Goal: Task Accomplishment & Management: Use online tool/utility

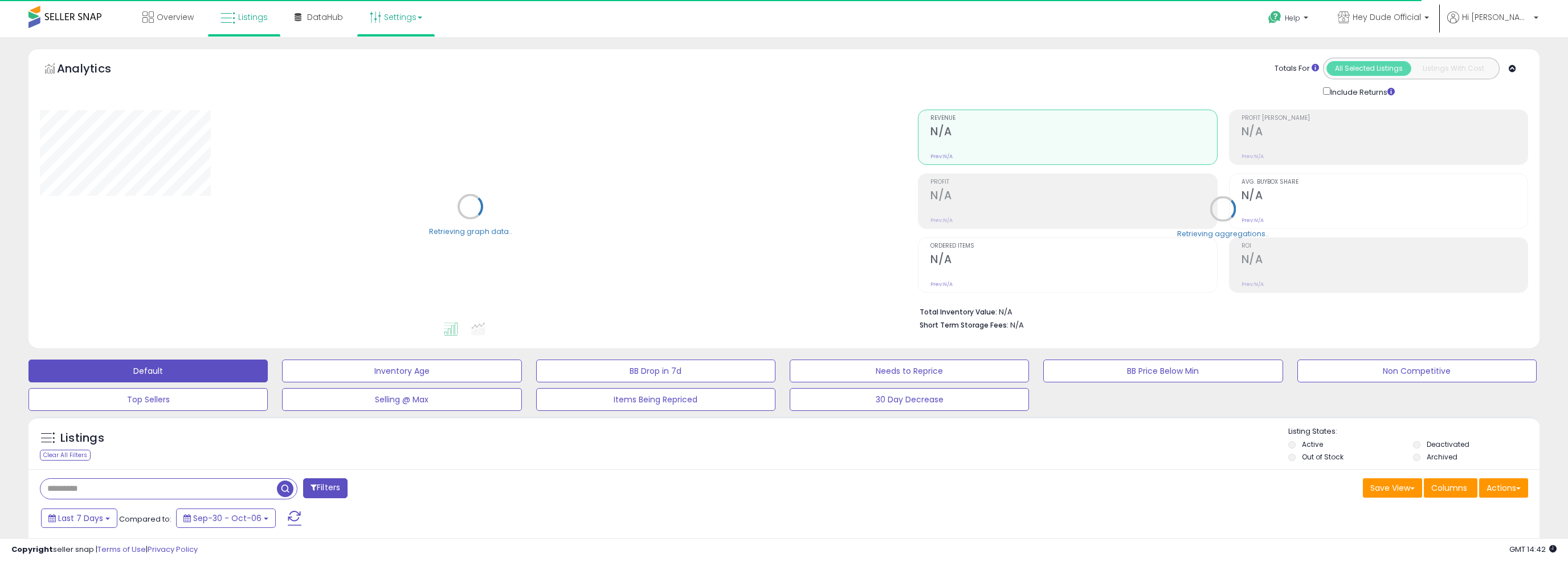
type input "*********"
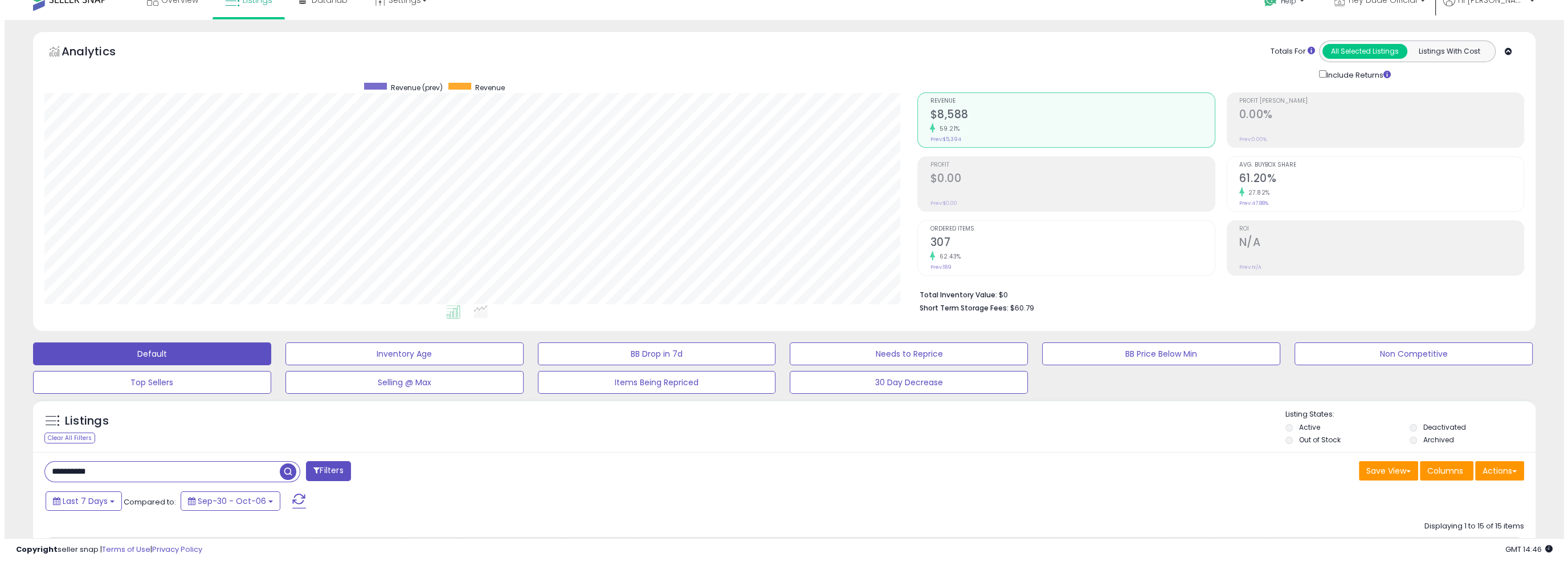
scroll to position [228, 0]
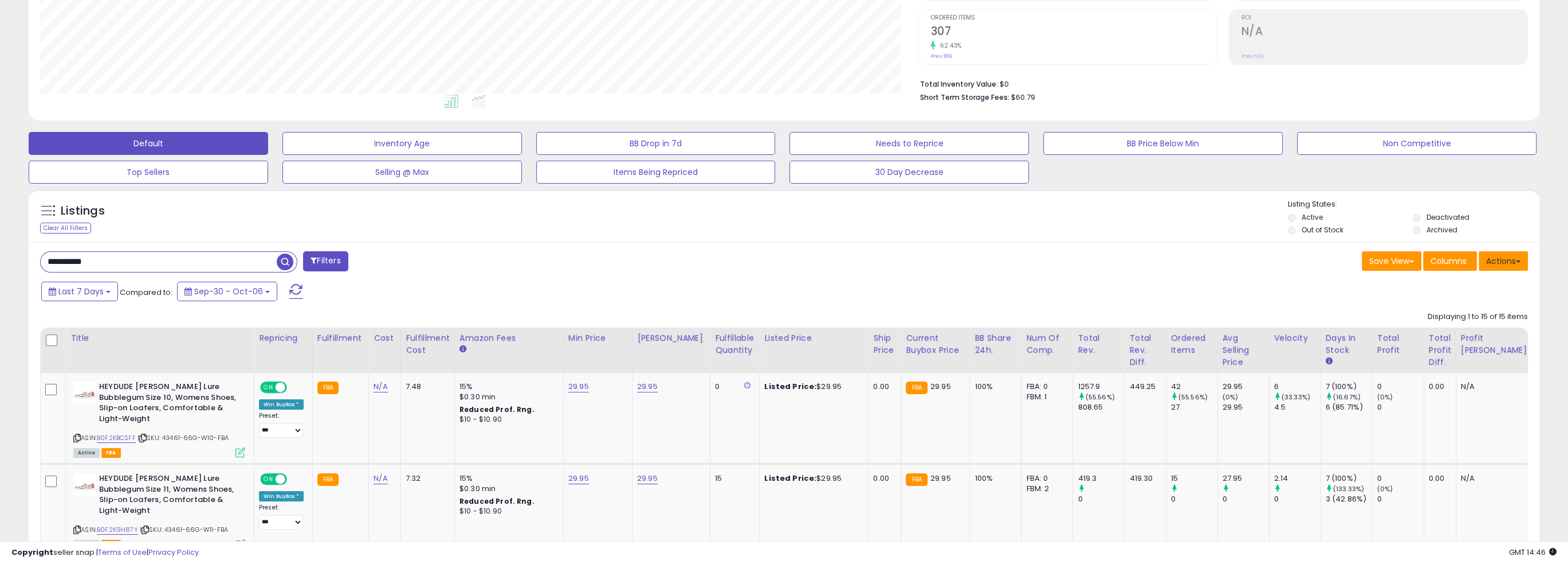
click at [1506, 265] on button "Actions" at bounding box center [1503, 261] width 49 height 19
click at [1492, 294] on ul "Import Export Visible Columns Export All Columns Export Related Asins" at bounding box center [1458, 320] width 140 height 93
click at [1488, 286] on div "Last 7 Days Compared to: Sep-30 - Oct-06" at bounding box center [782, 292] width 1505 height 26
click at [1514, 259] on button "Actions" at bounding box center [1503, 261] width 49 height 19
click at [1468, 293] on link "Import" at bounding box center [1457, 285] width 126 height 17
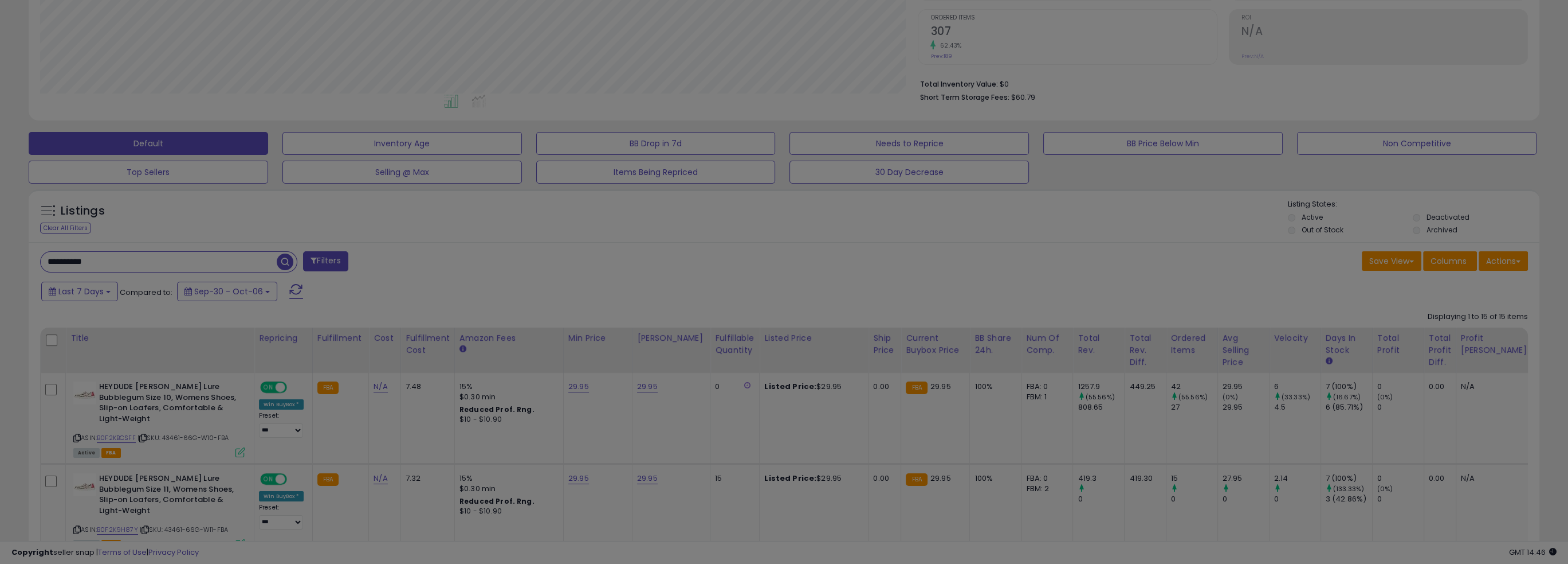
scroll to position [235, 883]
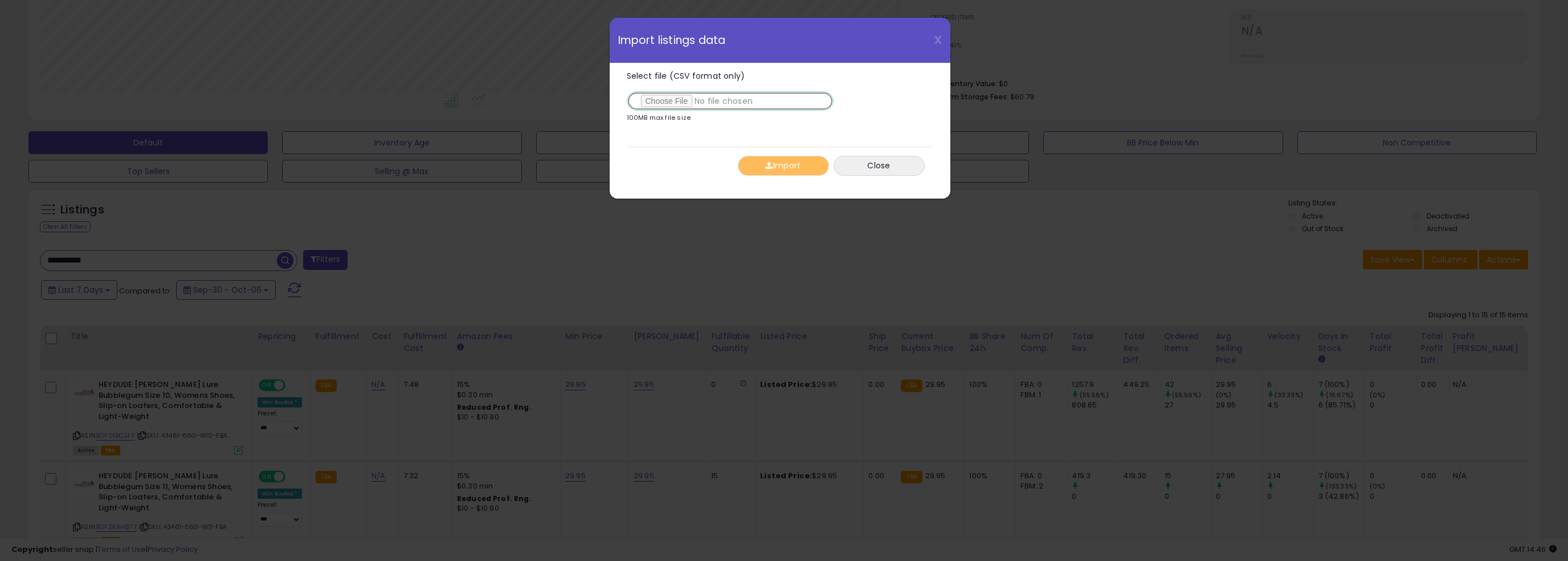
click at [681, 100] on input "Select file (CSV format only)" at bounding box center [730, 101] width 207 height 19
click at [786, 173] on button "Import" at bounding box center [783, 165] width 91 height 20
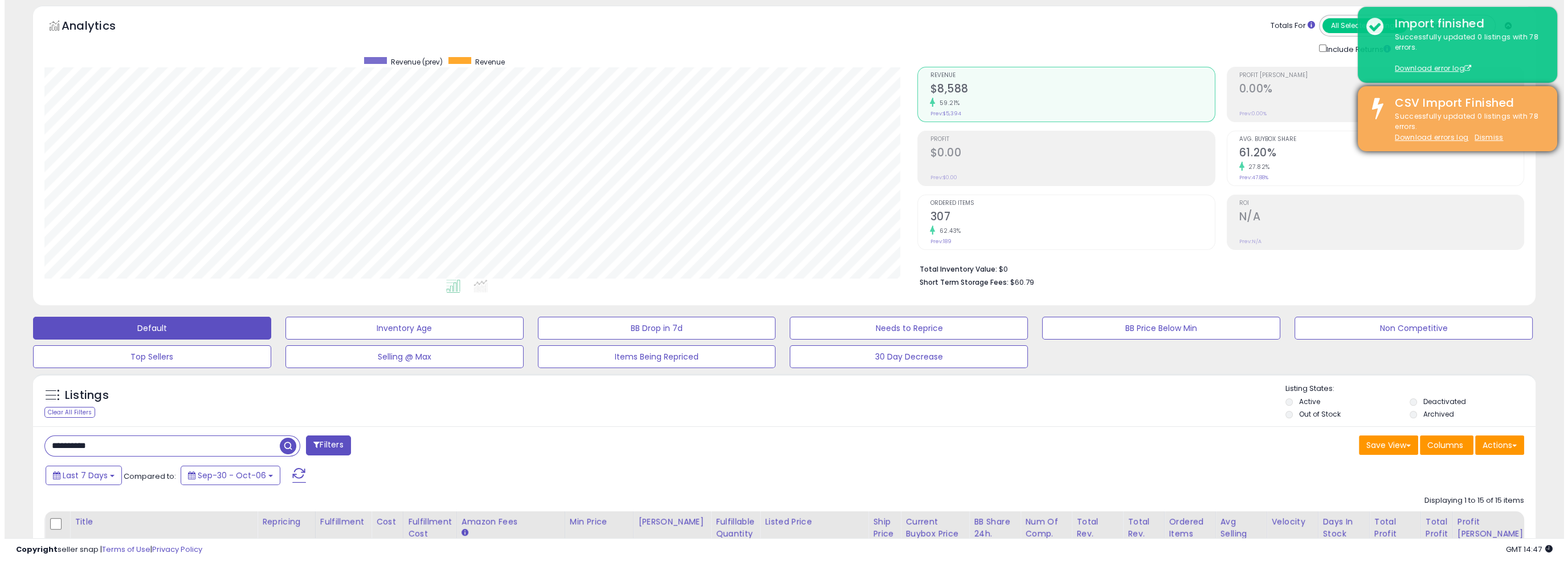
scroll to position [0, 0]
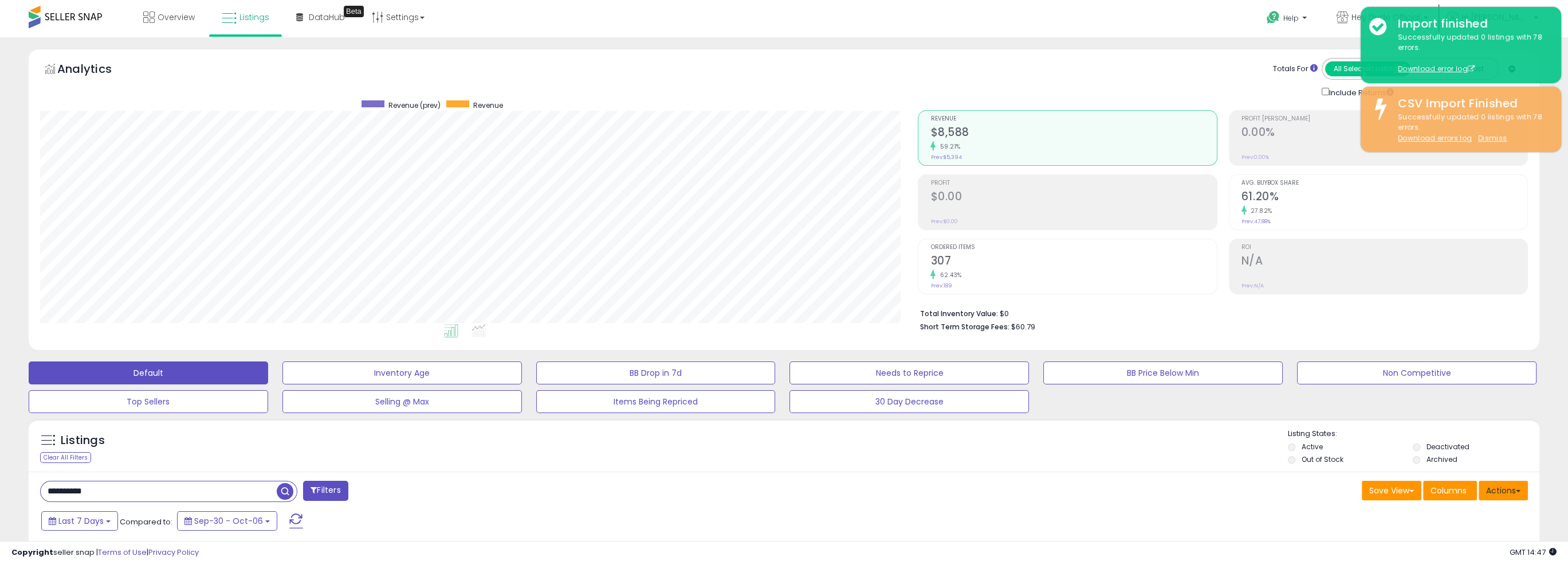
click at [1515, 493] on button "Actions" at bounding box center [1503, 490] width 49 height 19
click at [1476, 511] on link "Import" at bounding box center [1457, 514] width 126 height 17
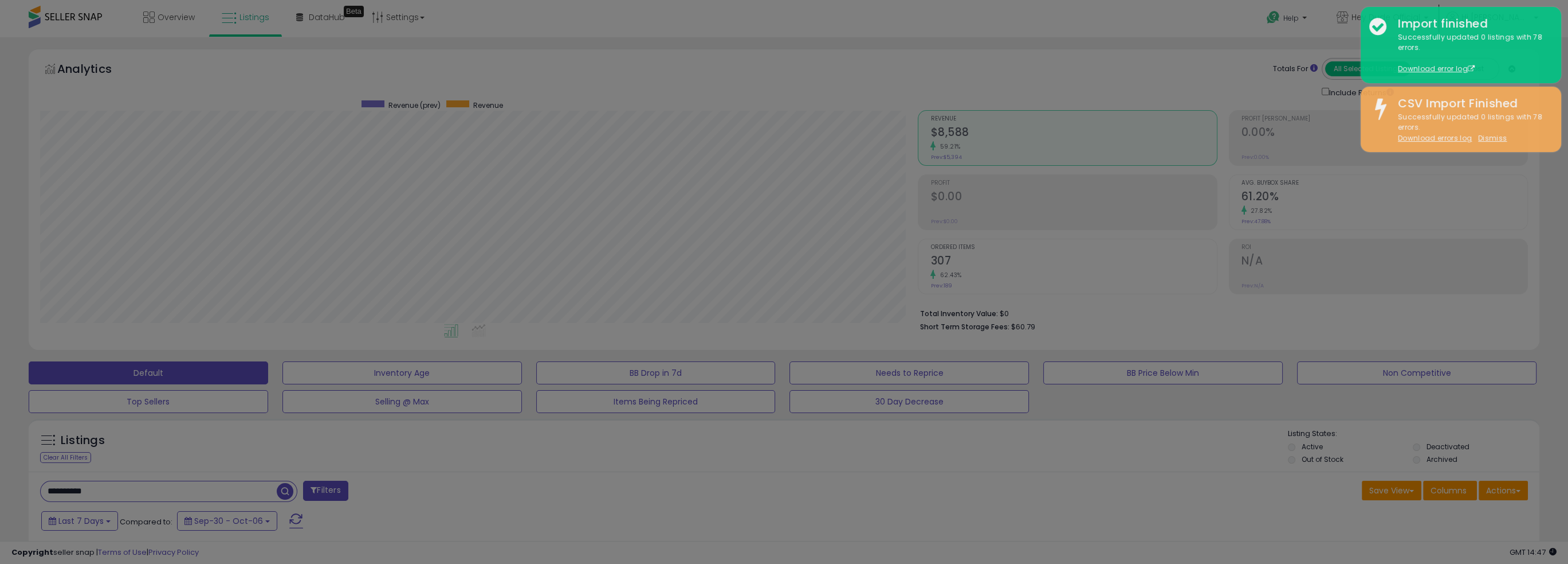
scroll to position [235, 883]
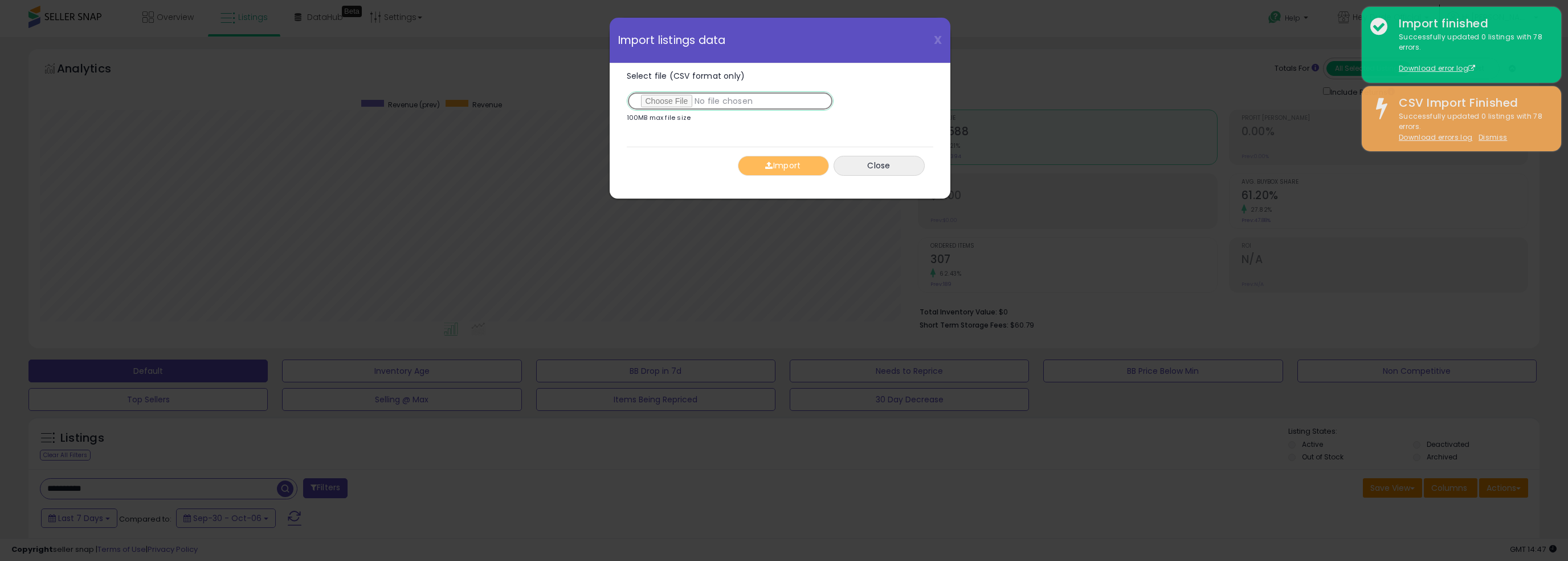
click at [679, 109] on input "Select file (CSV format only)" at bounding box center [730, 101] width 207 height 19
click at [759, 175] on div "Import Close" at bounding box center [779, 165] width 306 height 37
click at [760, 165] on button "Import" at bounding box center [783, 165] width 91 height 20
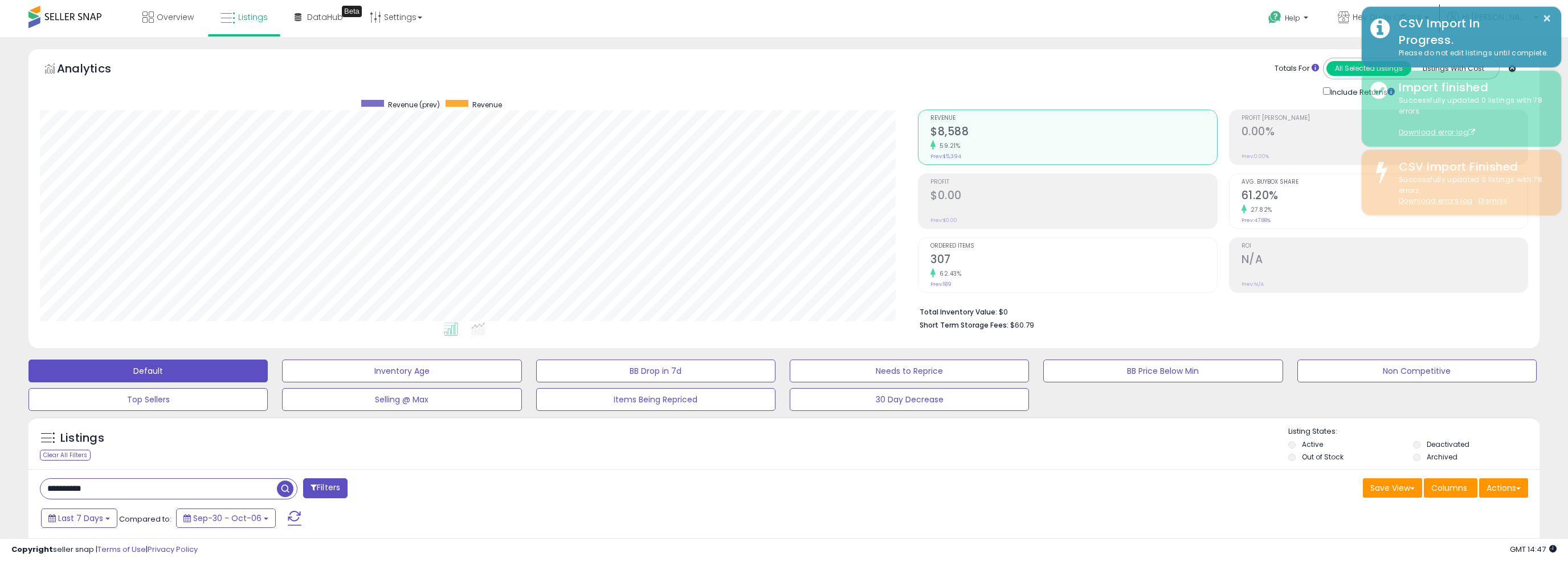
scroll to position [570052, 568964]
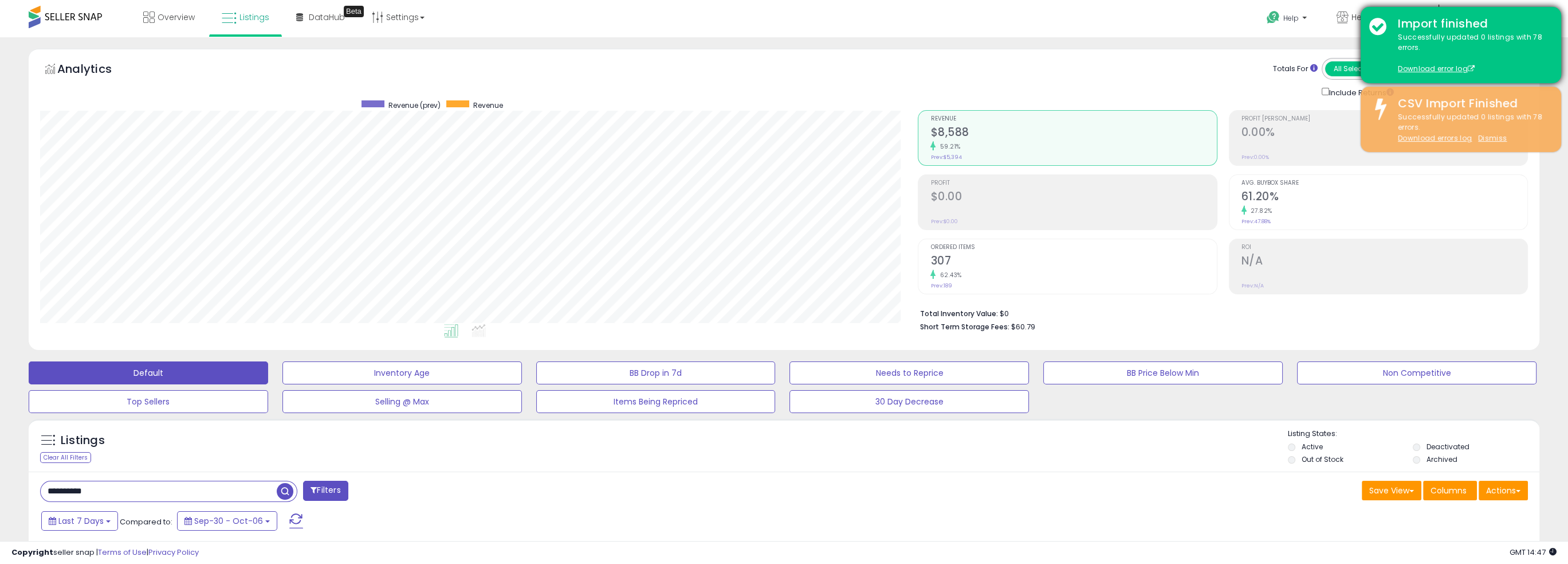
click at [1429, 63] on div "Successfully updated 0 listings with 78 errors. Download error log" at bounding box center [1470, 53] width 163 height 43
click at [1432, 67] on link "Download error log" at bounding box center [1436, 68] width 77 height 10
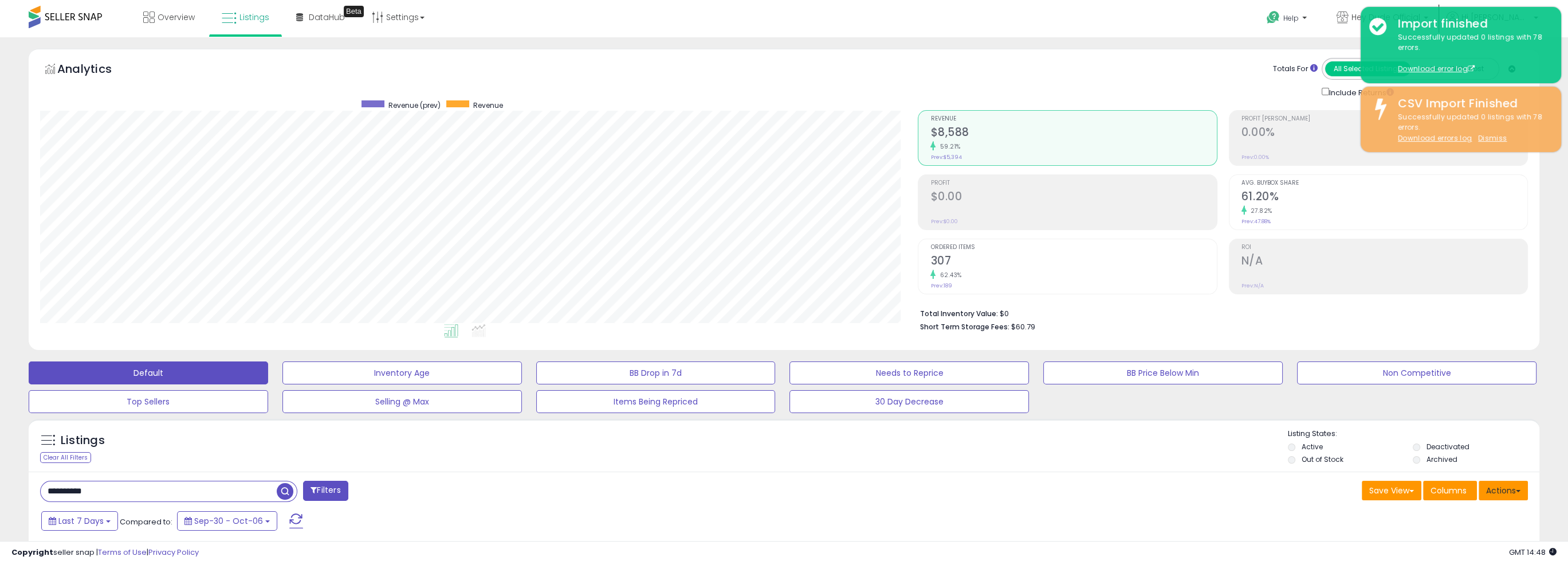
click at [1503, 494] on button "Actions" at bounding box center [1503, 490] width 49 height 19
click at [1478, 512] on link "Import" at bounding box center [1457, 514] width 126 height 17
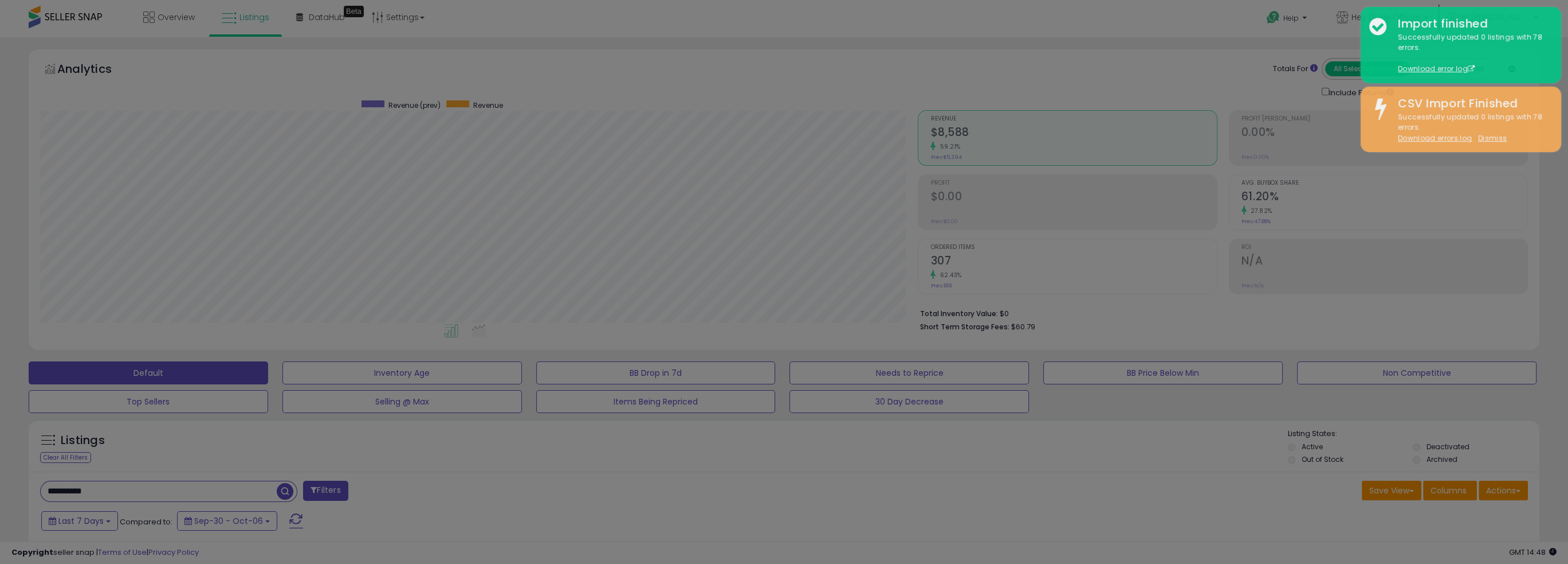
scroll to position [235, 883]
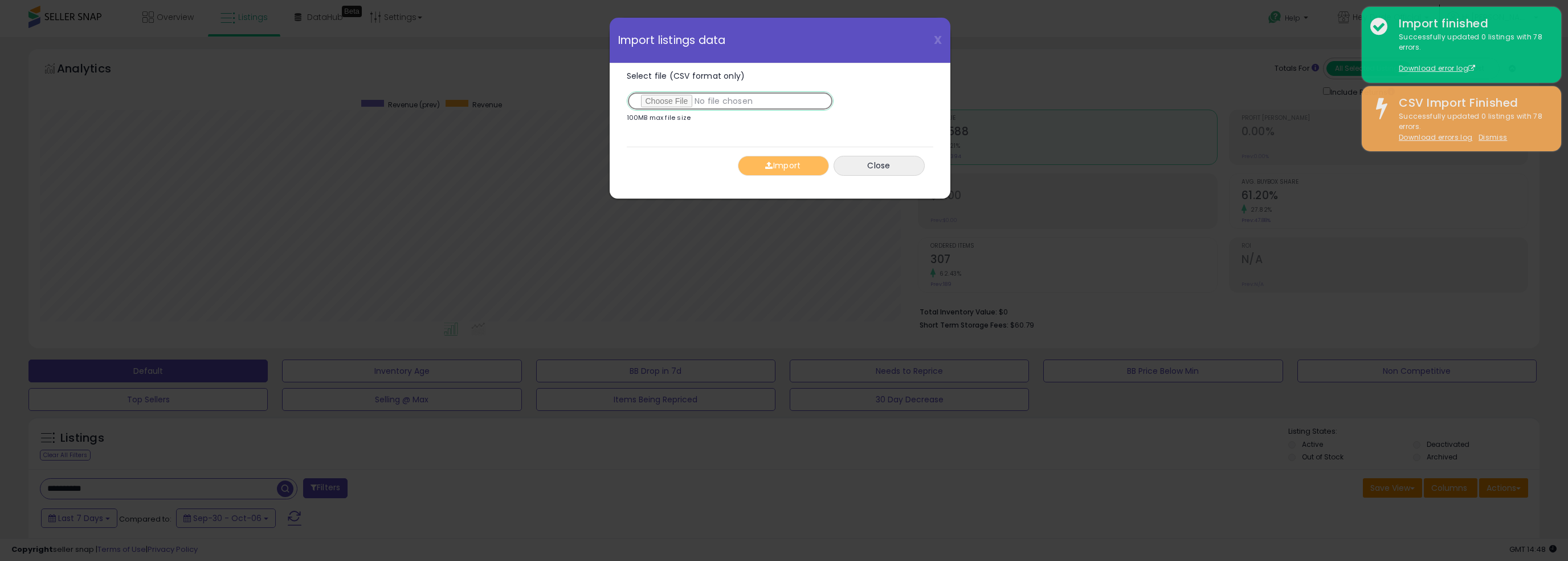
click at [670, 96] on input "Select file (CSV format only)" at bounding box center [730, 101] width 207 height 19
click at [786, 168] on button "Import" at bounding box center [783, 165] width 91 height 20
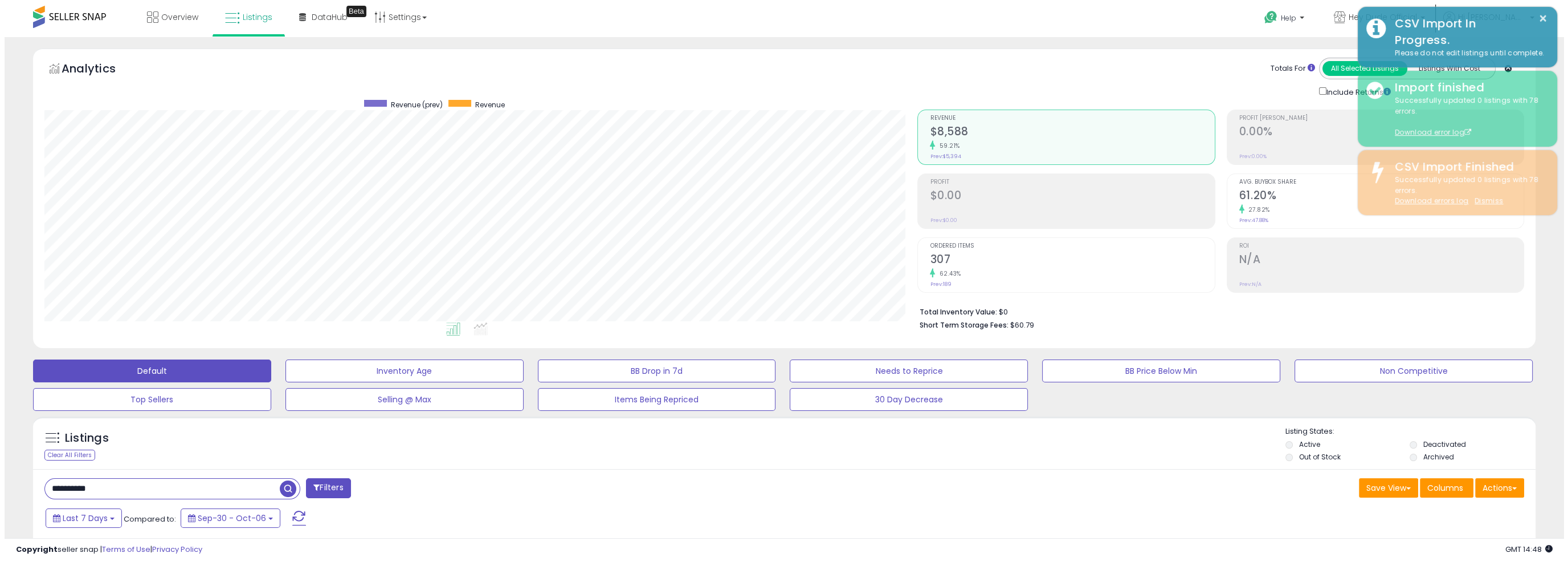
scroll to position [570052, 568964]
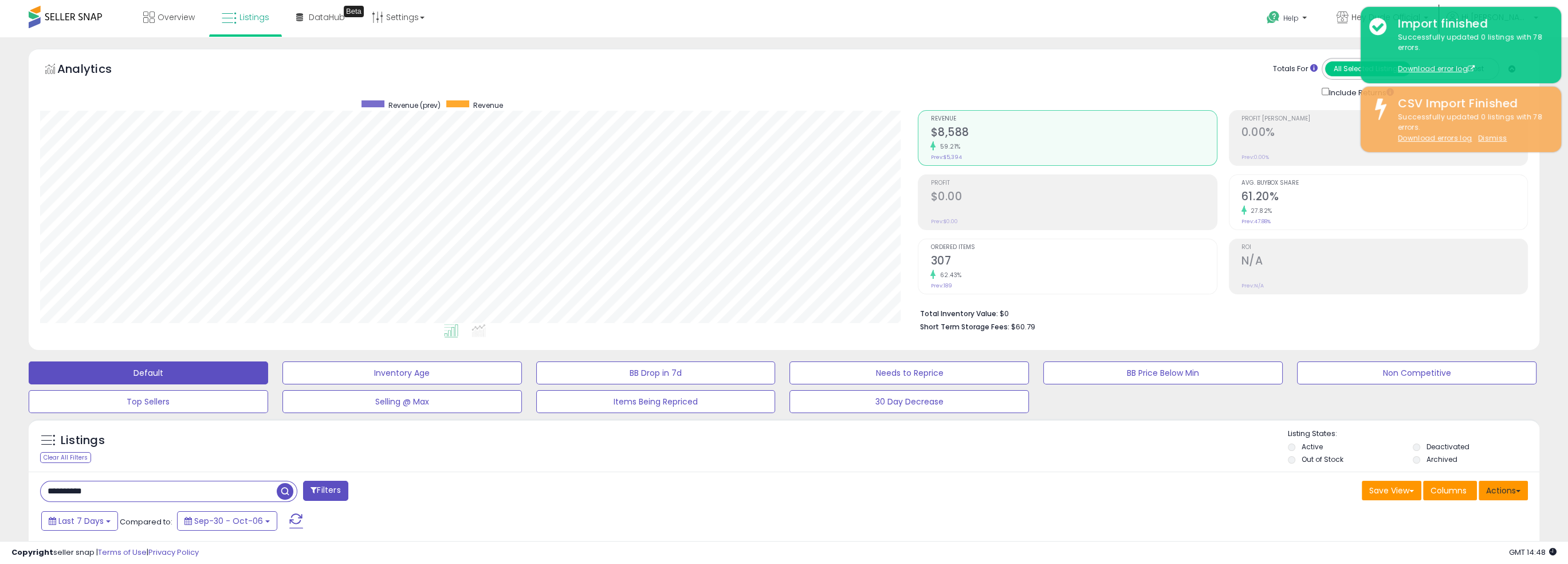
click at [1510, 481] on button "Actions" at bounding box center [1503, 490] width 49 height 19
click at [1486, 513] on link "Import" at bounding box center [1457, 514] width 126 height 17
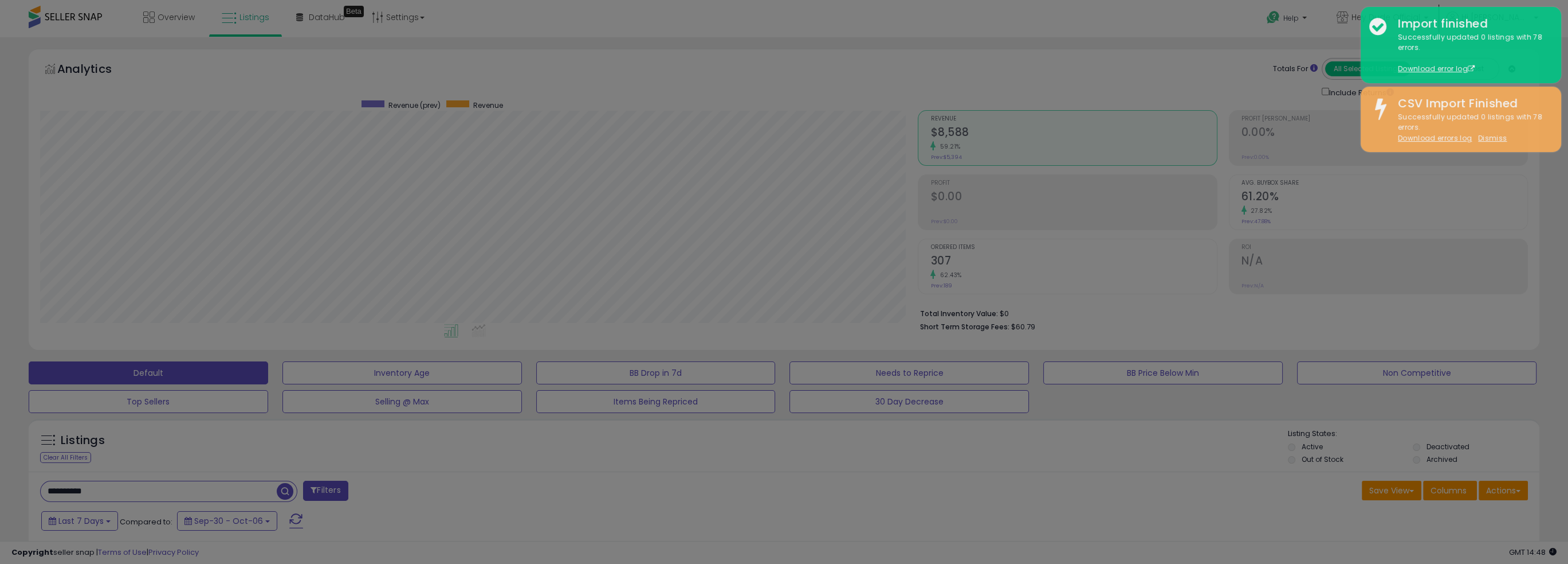
scroll to position [235, 883]
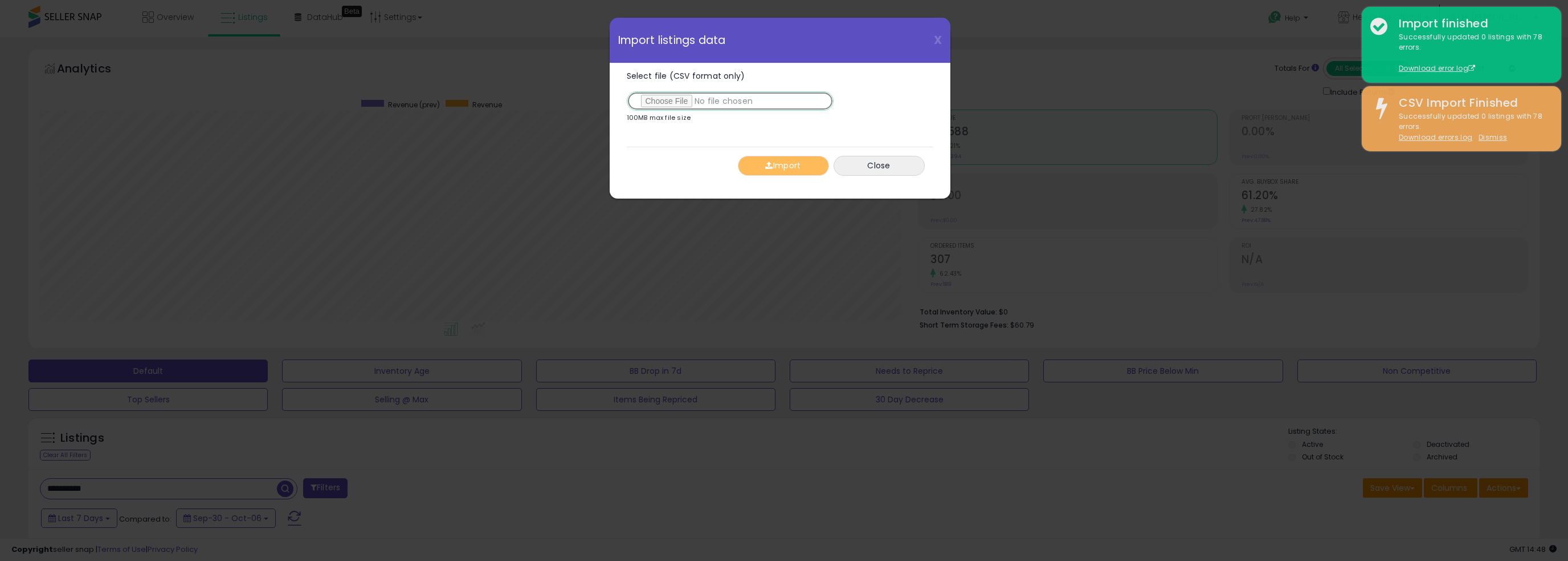
click at [681, 100] on input "Select file (CSV format only)" at bounding box center [730, 101] width 207 height 19
type input "**********"
click at [772, 161] on button "Import" at bounding box center [783, 165] width 91 height 20
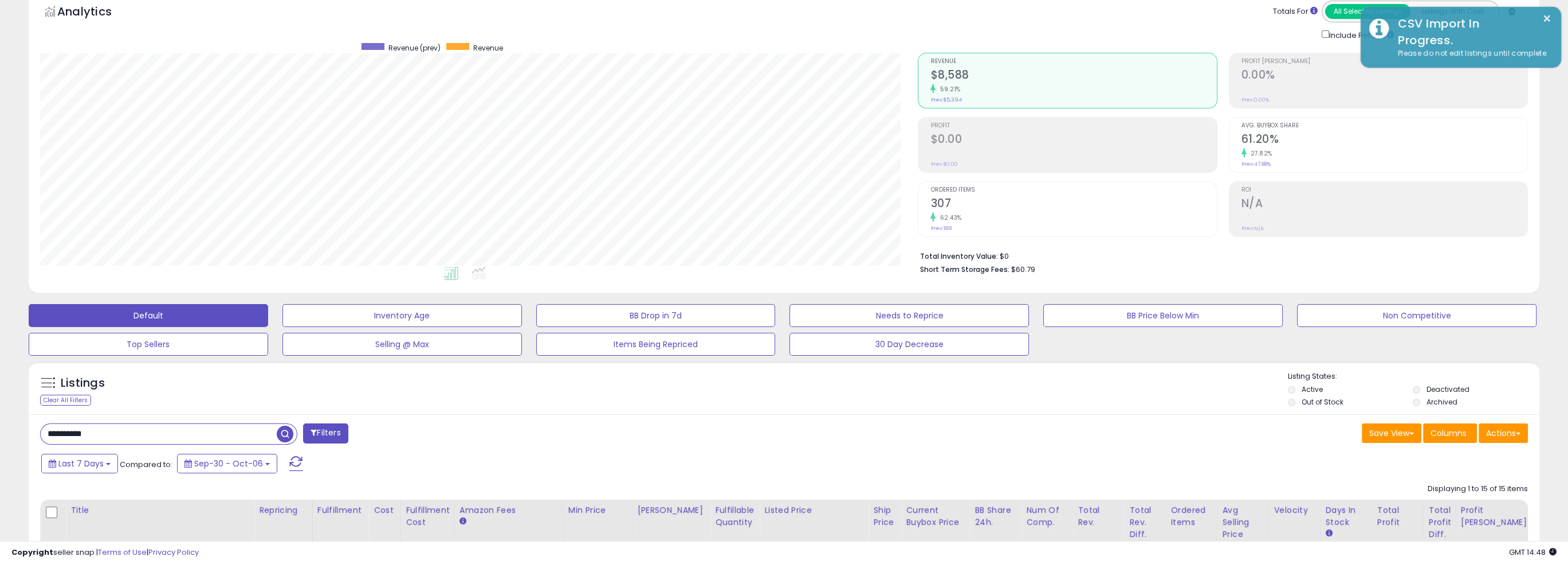
scroll to position [172, 0]
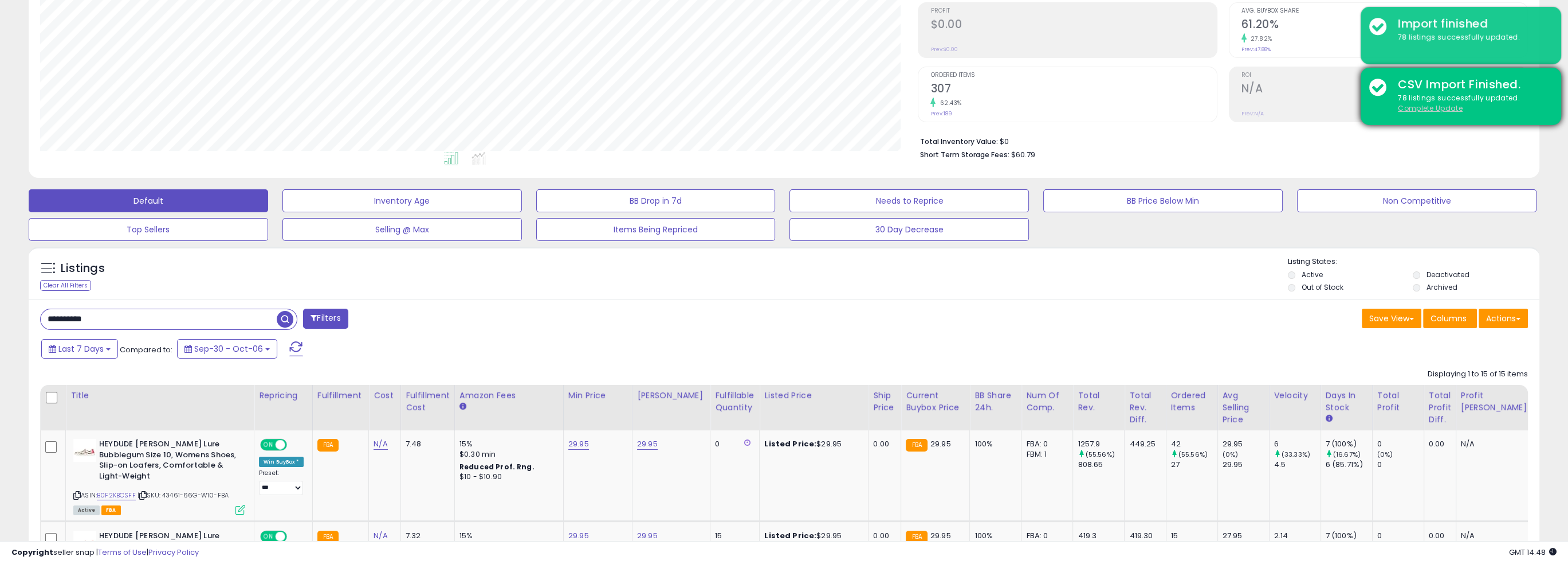
click at [1438, 108] on u "Complete Update" at bounding box center [1430, 107] width 65 height 10
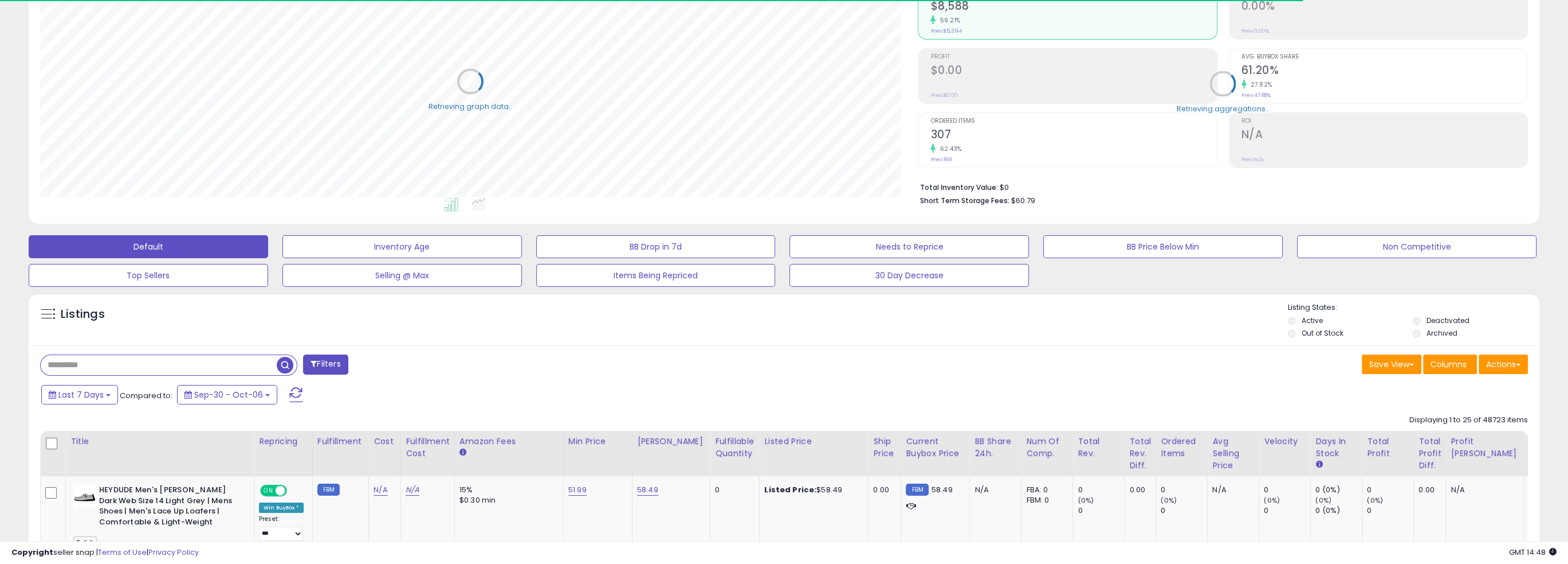
scroll to position [470, 0]
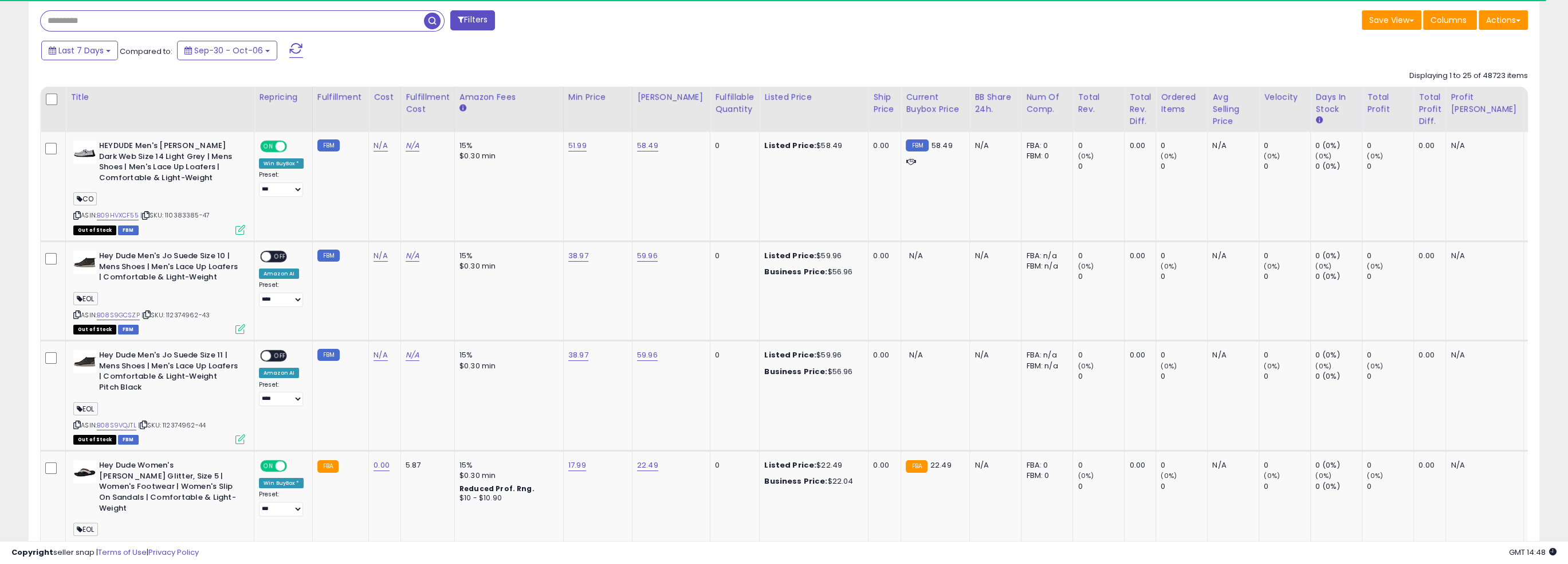
click at [124, 25] on input "text" at bounding box center [232, 20] width 383 height 20
paste input "**********"
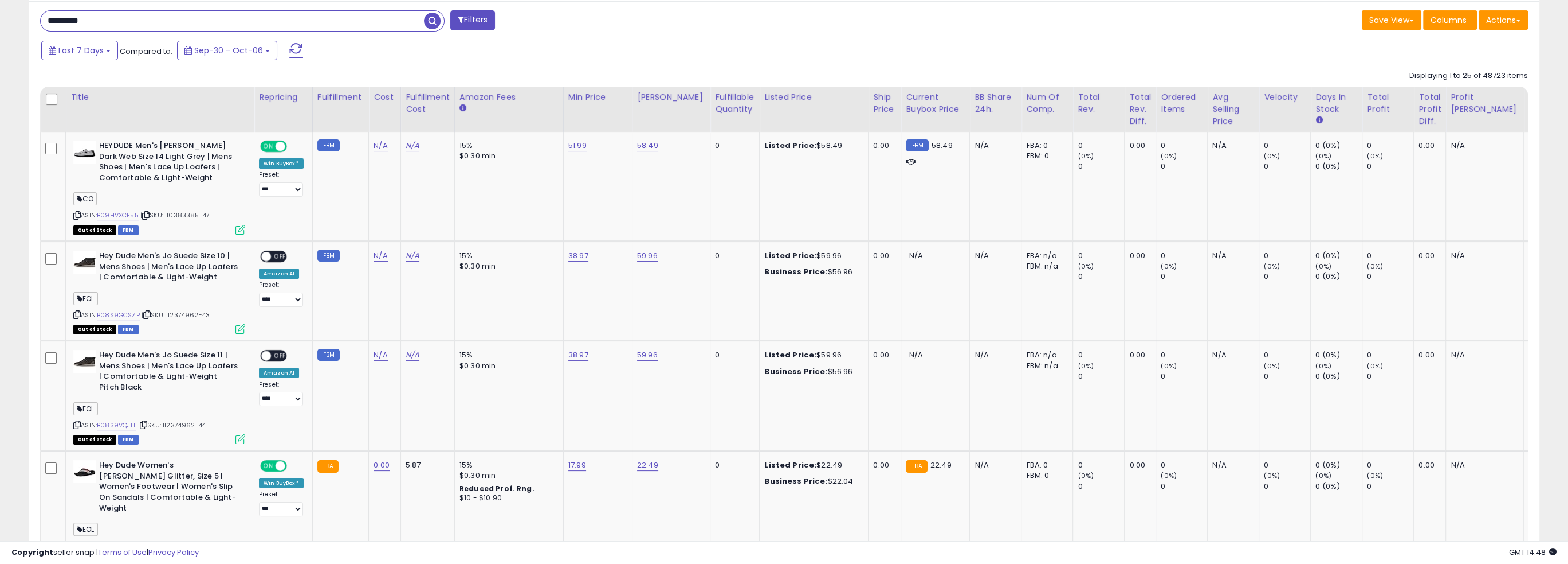
type input "*********"
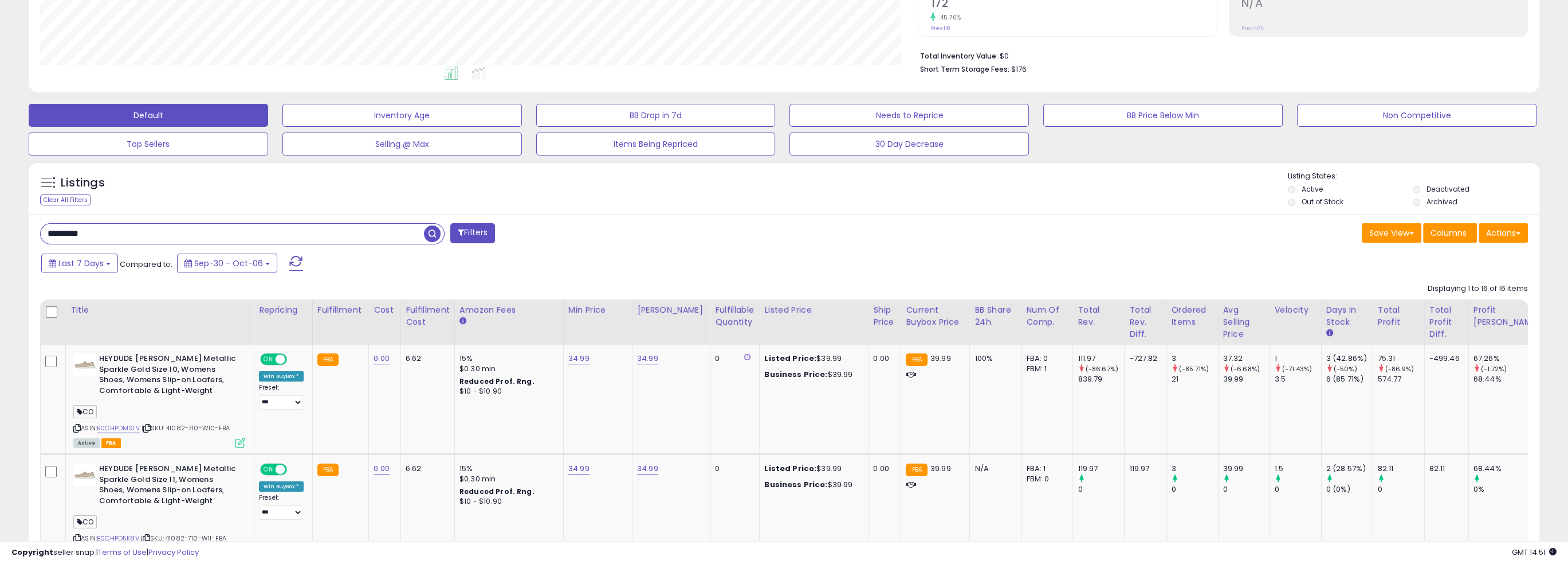
scroll to position [169, 0]
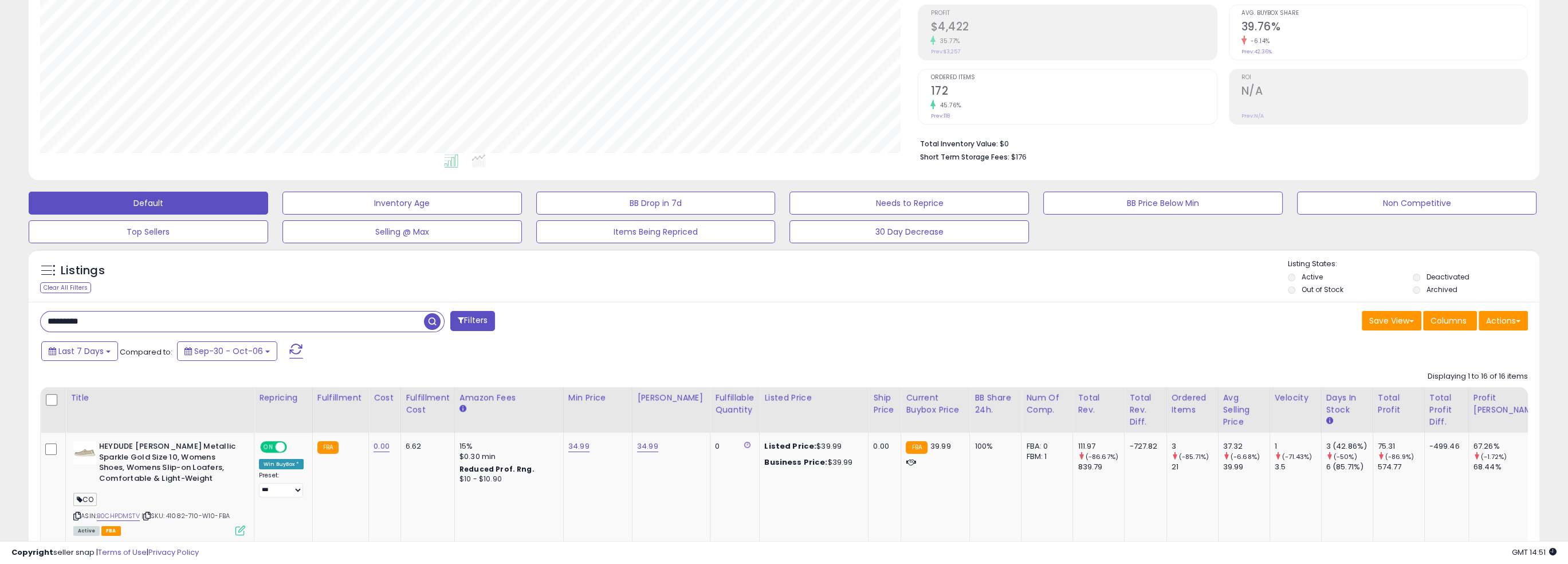
drag, startPoint x: 128, startPoint y: 324, endPoint x: -403, endPoint y: 275, distance: 533.3
click at [0, 275] on html "Unable to login Retrieving listings data.. has not yet accepted the Terms of Us…" at bounding box center [784, 113] width 1568 height 564
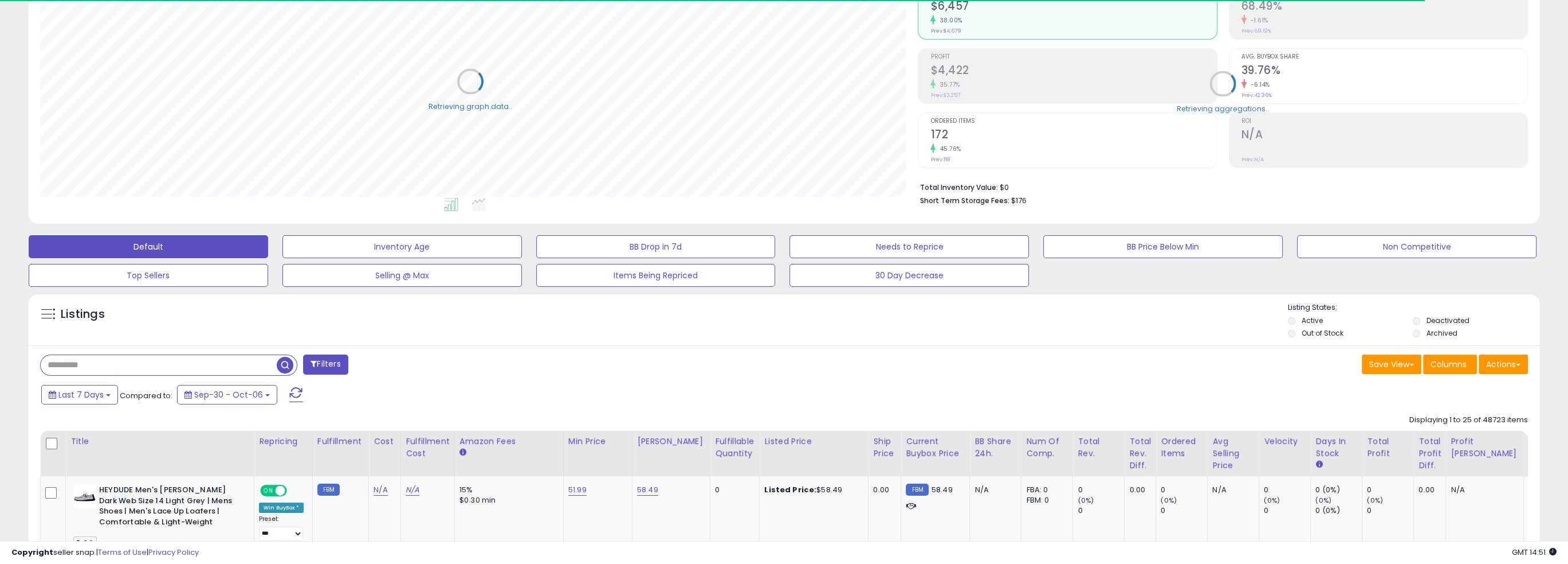
scroll to position [573100, 572130]
click at [1503, 361] on button "Actions" at bounding box center [1503, 364] width 49 height 19
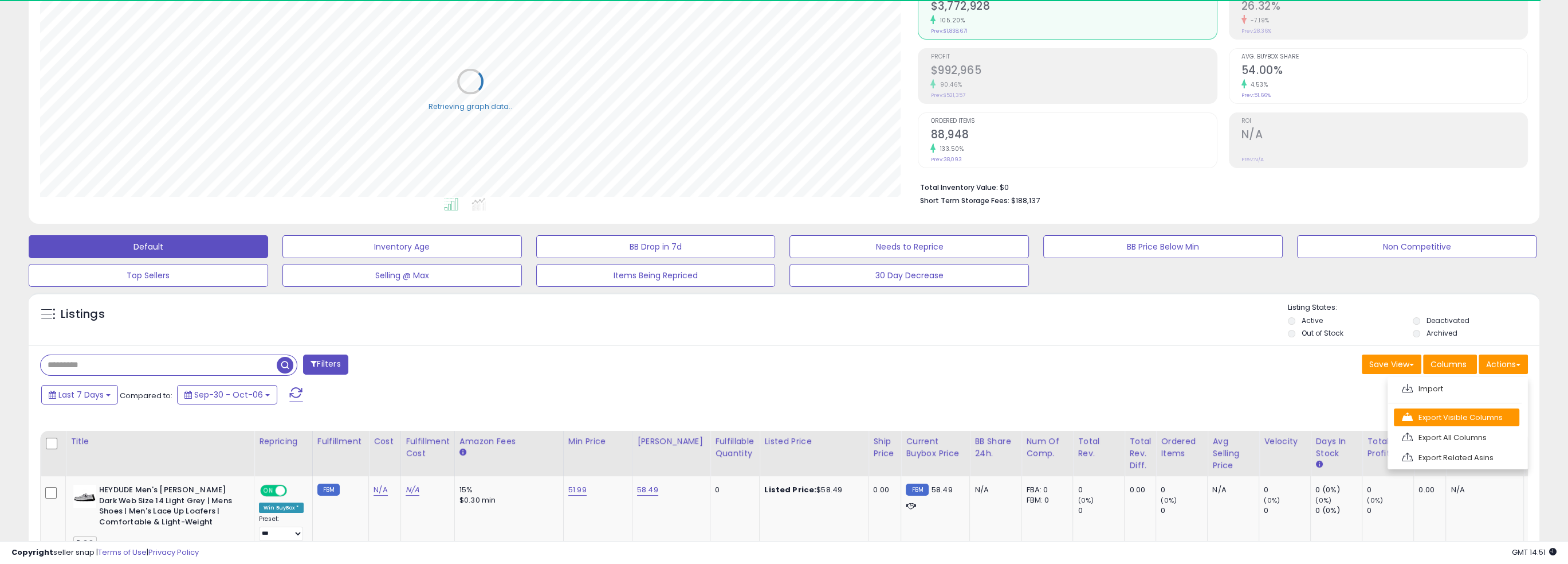
click at [1504, 416] on link "Export Visible Columns" at bounding box center [1457, 417] width 126 height 17
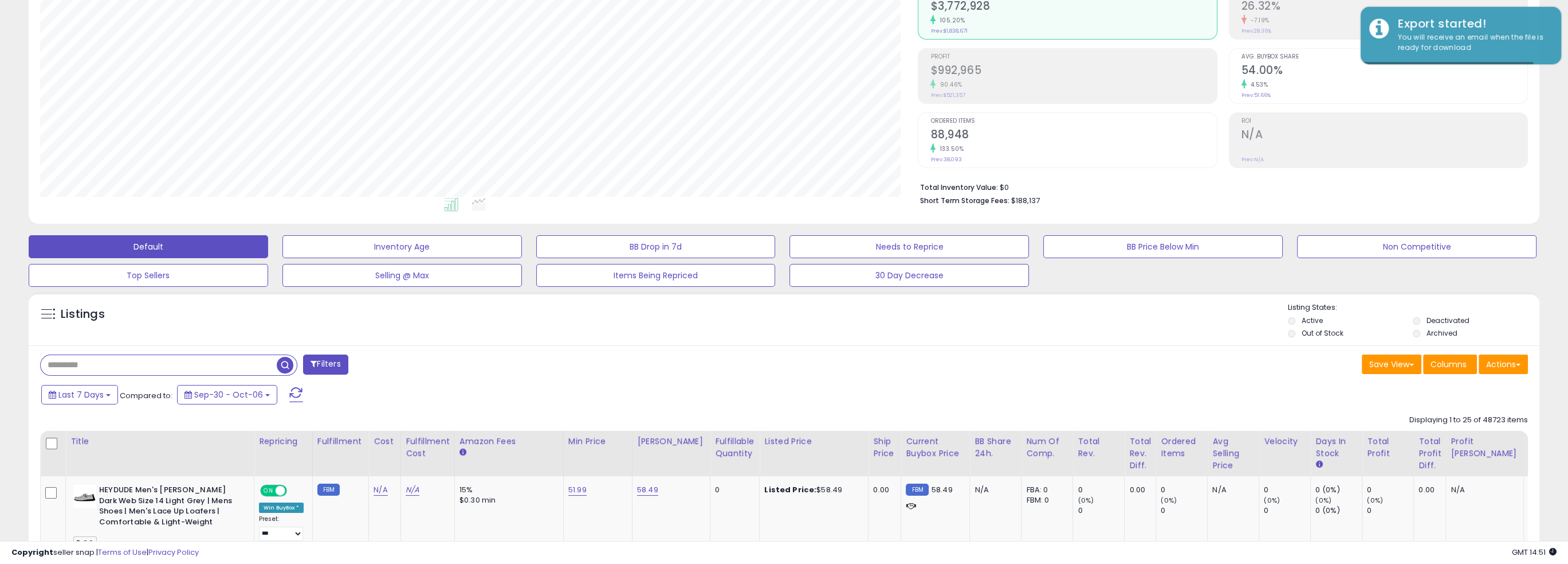
scroll to position [235, 878]
